Goal: Transaction & Acquisition: Book appointment/travel/reservation

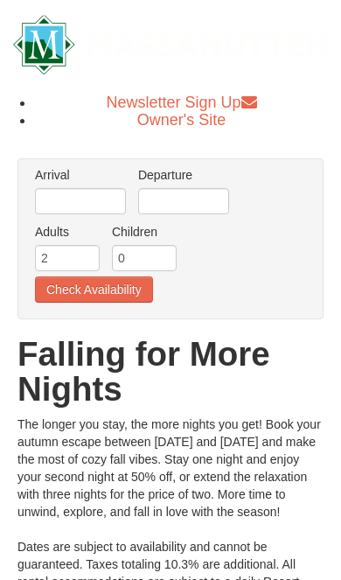
scroll to position [3, 0]
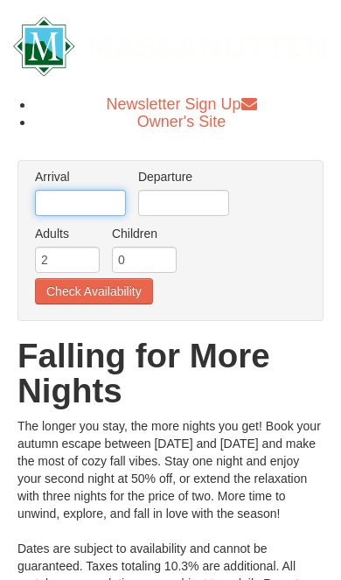
click at [66, 213] on input "text" at bounding box center [80, 203] width 91 height 26
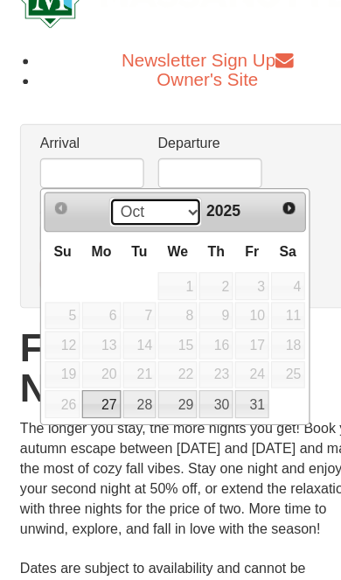
click at [160, 224] on select "Oct Nov" at bounding box center [135, 237] width 81 height 26
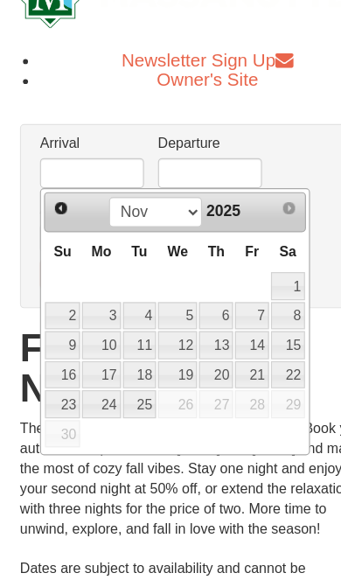
click at [253, 290] on link "1" at bounding box center [252, 302] width 30 height 24
type input "[DATE]"
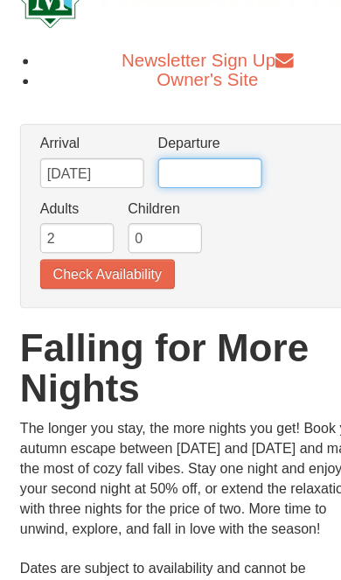
click at [210, 190] on input "text" at bounding box center [183, 203] width 91 height 26
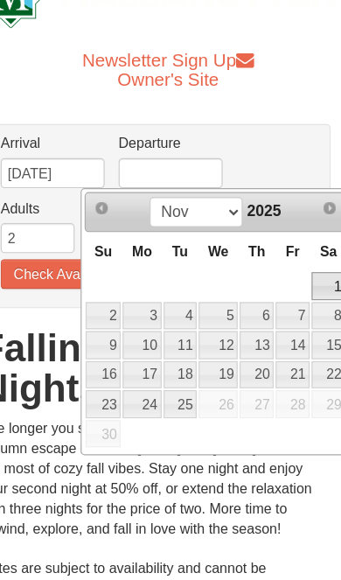
click at [109, 316] on link "2" at bounding box center [124, 328] width 31 height 24
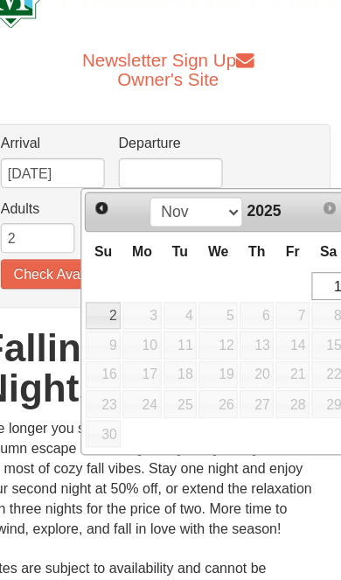
type input "11/02/2025"
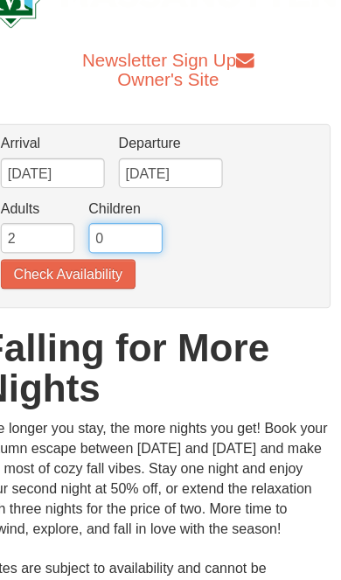
click at [112, 247] on input "0" at bounding box center [144, 260] width 65 height 26
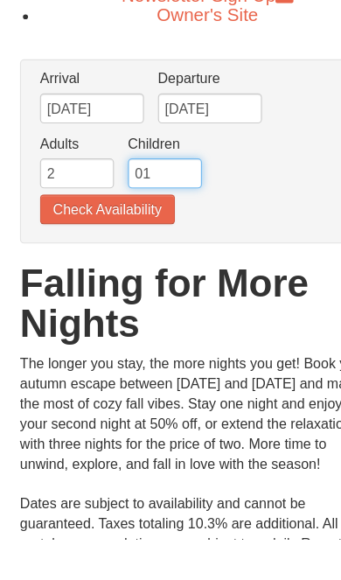
type input "0"
type input "1"
click at [69, 278] on button "Check Availability" at bounding box center [94, 291] width 118 height 26
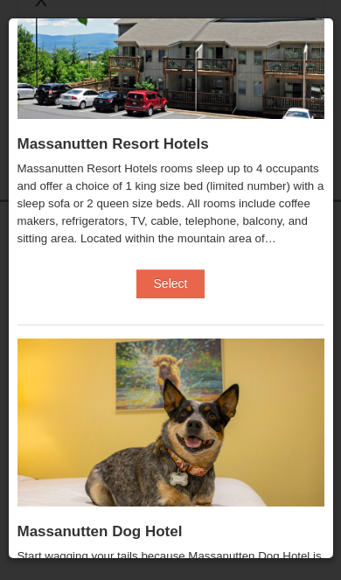
scroll to position [122, 0]
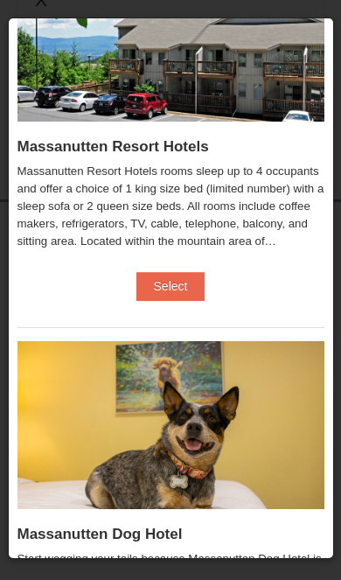
click at [185, 290] on button "Select" at bounding box center [170, 286] width 69 height 28
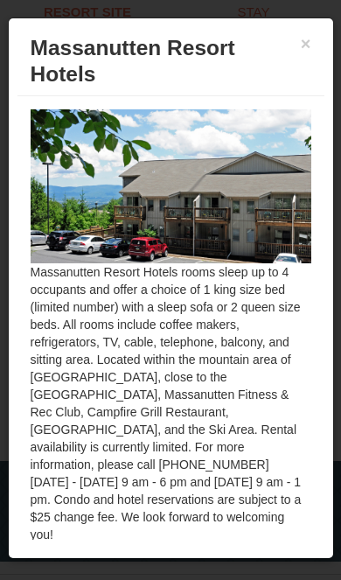
scroll to position [1061, 0]
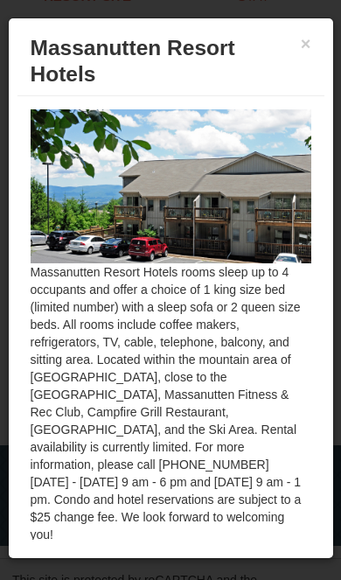
click at [305, 47] on button "×" at bounding box center [306, 43] width 28 height 35
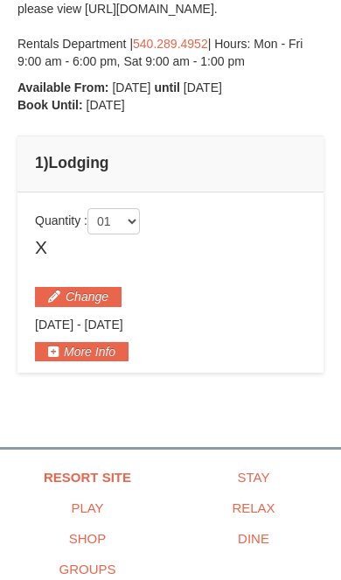
click at [52, 306] on button "Change" at bounding box center [78, 296] width 87 height 19
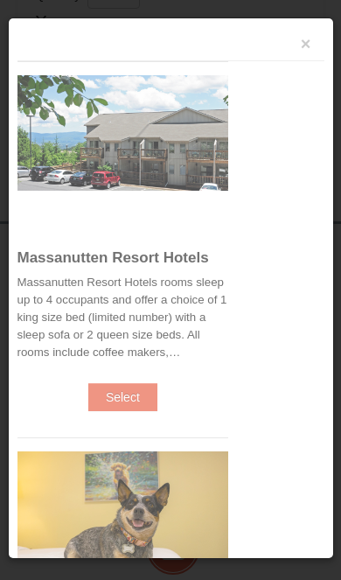
scroll to position [822, 0]
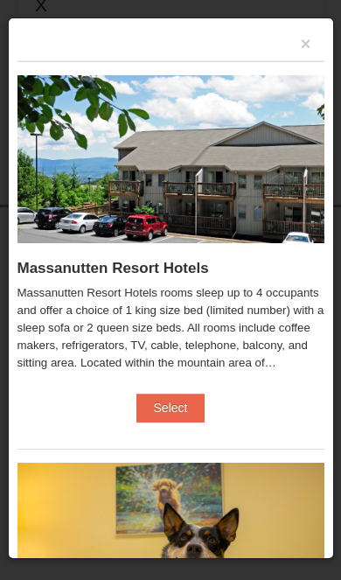
click at [177, 402] on button "Select" at bounding box center [170, 408] width 69 height 28
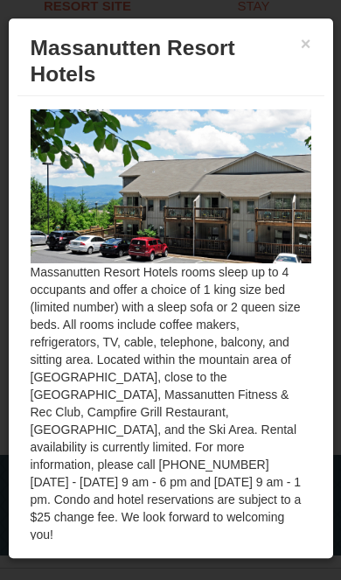
scroll to position [1061, 0]
click at [261, 549] on button "Select" at bounding box center [265, 562] width 69 height 28
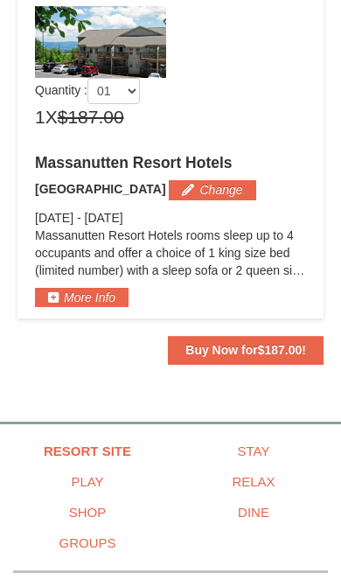
scroll to position [781, 0]
click at [207, 199] on button "Change" at bounding box center [212, 189] width 87 height 19
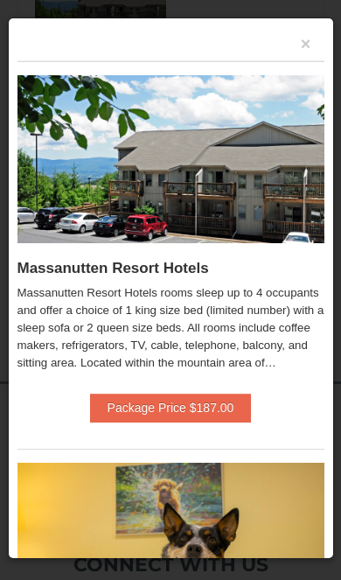
scroll to position [0, 0]
click at [318, 46] on button "×" at bounding box center [306, 43] width 28 height 35
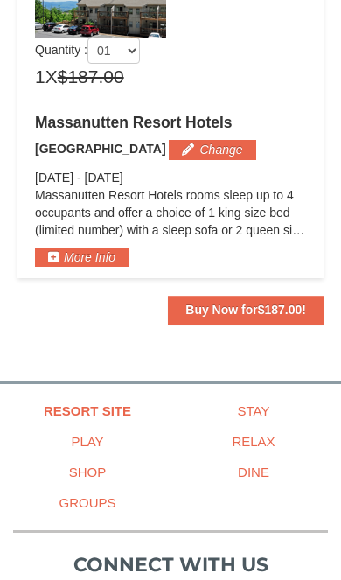
click at [58, 267] on button "More Info" at bounding box center [82, 257] width 94 height 19
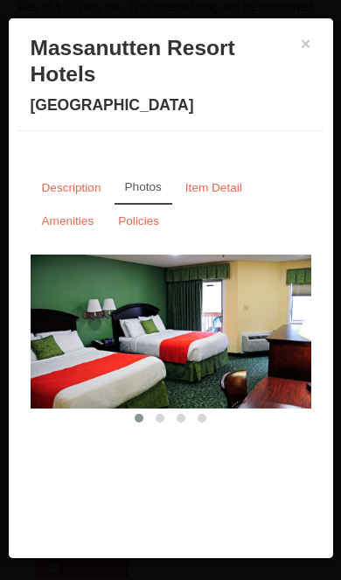
scroll to position [510, 0]
click at [306, 51] on button "×" at bounding box center [306, 43] width 28 height 35
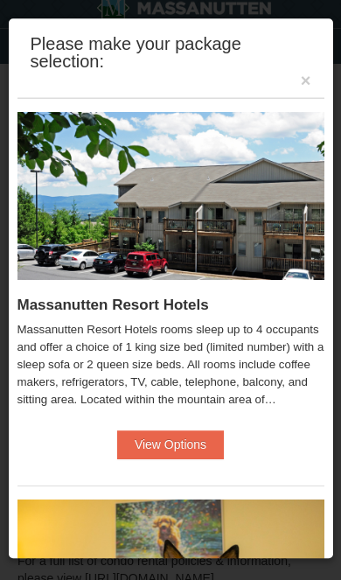
click at [309, 76] on button "×" at bounding box center [306, 80] width 28 height 35
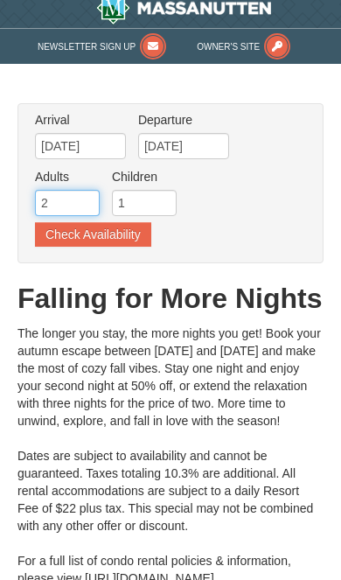
click at [58, 197] on input "2" at bounding box center [67, 203] width 65 height 26
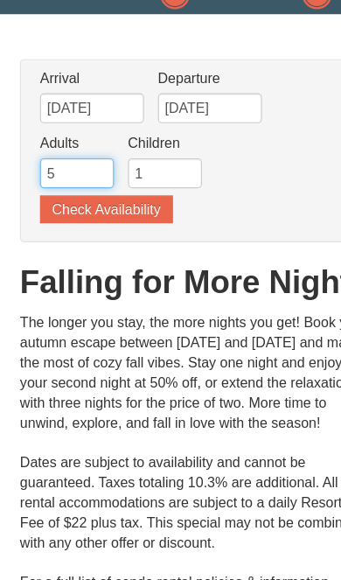
type input "5"
click at [66, 222] on button "Check Availability" at bounding box center [93, 234] width 116 height 24
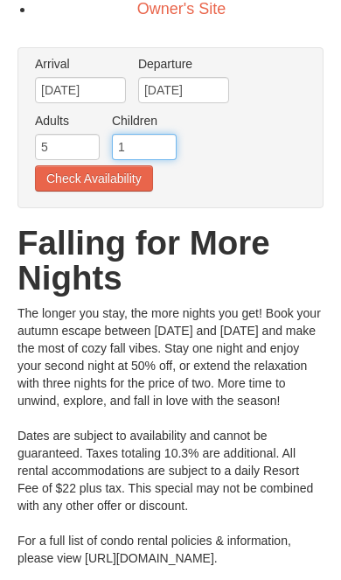
click at [142, 148] on input "1" at bounding box center [144, 147] width 65 height 26
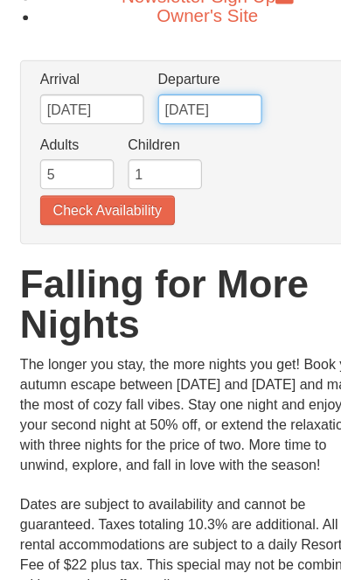
click at [162, 90] on input "11/02/2025" at bounding box center [183, 95] width 91 height 26
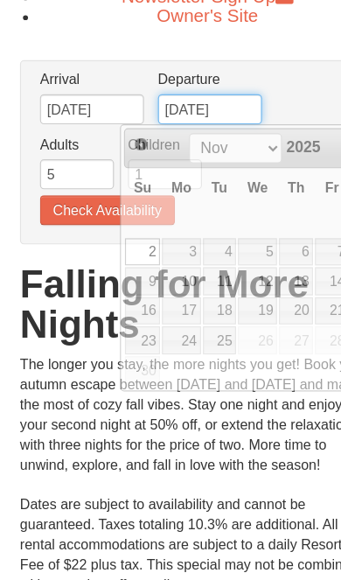
scroll to position [54, 0]
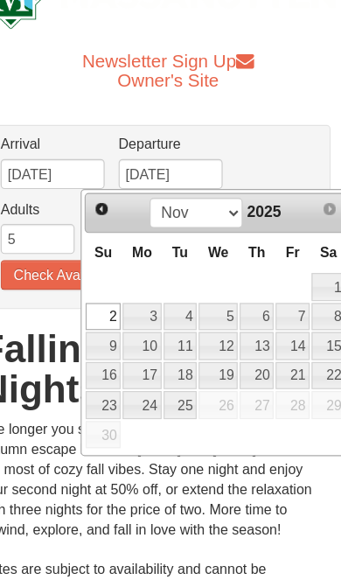
click at [142, 270] on link "3" at bounding box center [158, 277] width 33 height 24
type input "[DATE]"
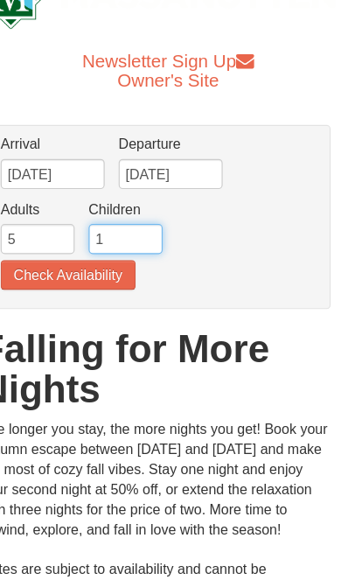
click at [112, 212] on input "1" at bounding box center [144, 209] width 65 height 26
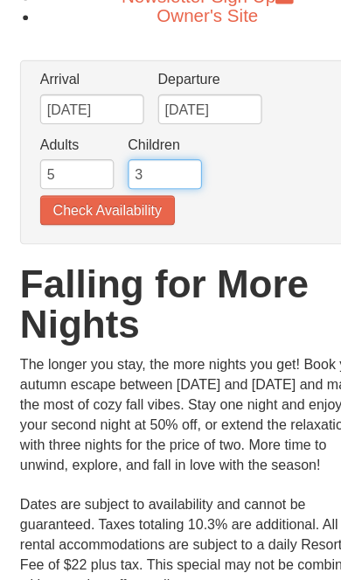
type input "3"
click at [55, 227] on button "Check Availability" at bounding box center [94, 240] width 118 height 26
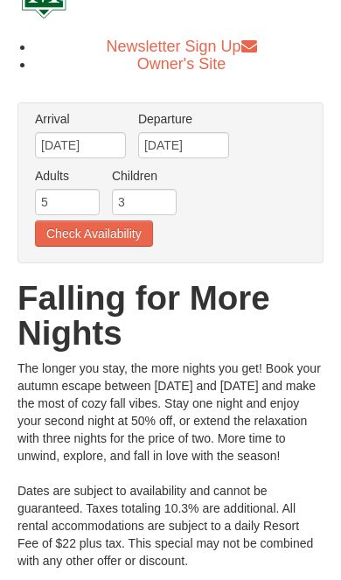
scroll to position [45, 0]
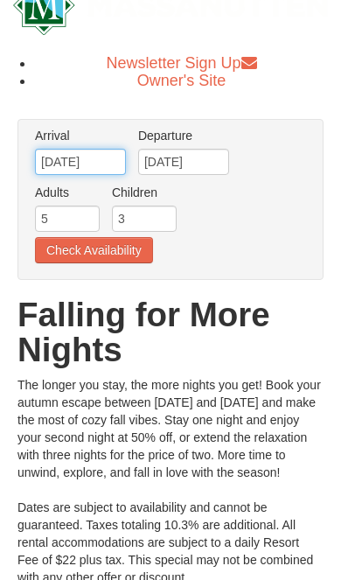
click at [59, 164] on input "[DATE]" at bounding box center [80, 162] width 91 height 26
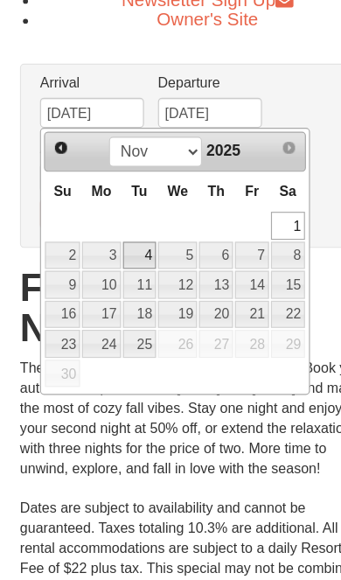
click at [127, 275] on link "4" at bounding box center [123, 287] width 30 height 24
type input "11/04/2025"
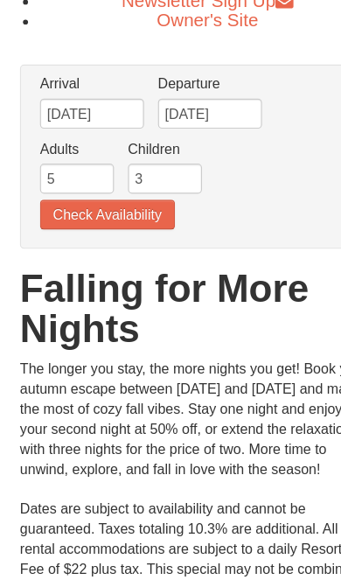
click at [65, 237] on button "Check Availability" at bounding box center [94, 250] width 118 height 26
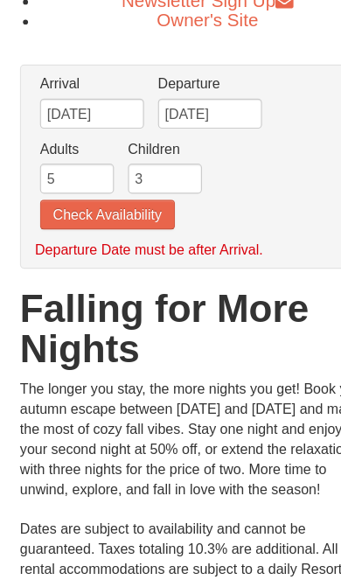
click at [49, 237] on button "Check Availability" at bounding box center [94, 250] width 118 height 26
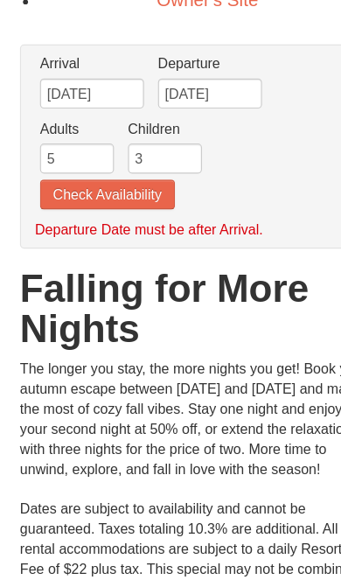
scroll to position [95, 0]
